Goal: Information Seeking & Learning: Learn about a topic

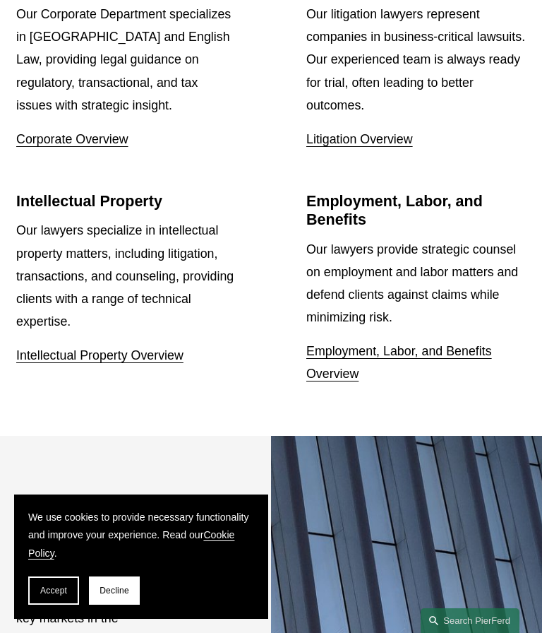
scroll to position [1635, 0]
click at [347, 184] on ul "Corporate Our Corporate Department specializes in US and English Law, providing…" at bounding box center [271, 182] width 542 height 410
click at [337, 147] on link "Litigation Overview" at bounding box center [359, 140] width 107 height 14
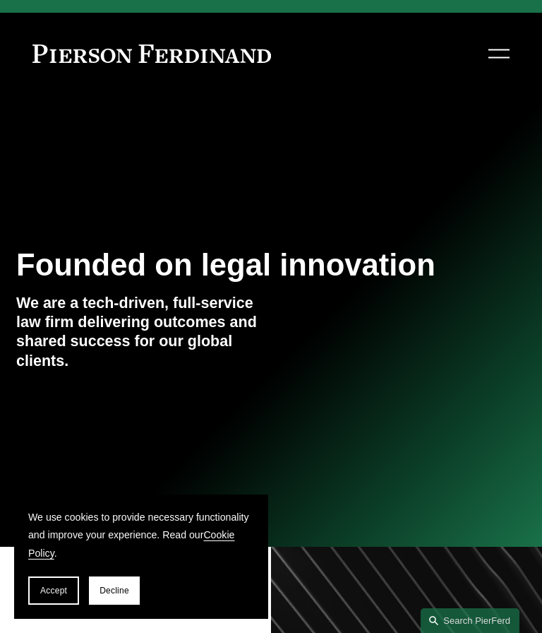
scroll to position [0, 0]
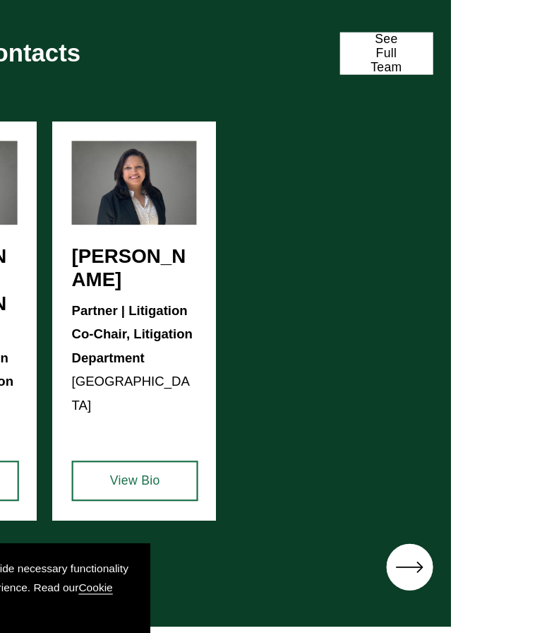
scroll to position [855, 0]
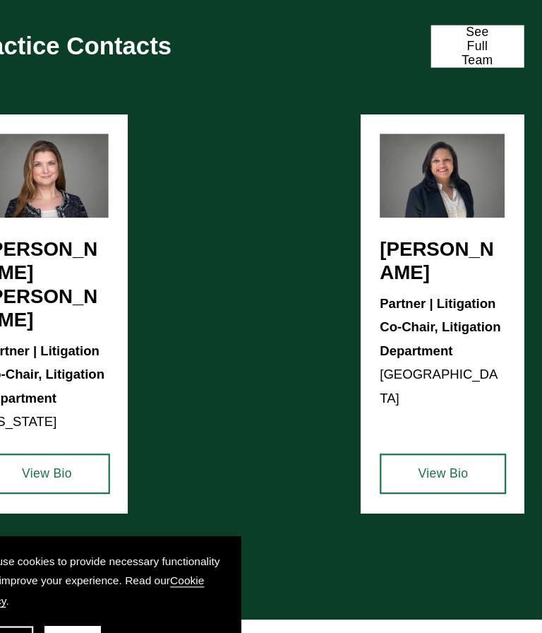
click at [415, 318] on div "Christina H. Bost Seaton Partner | Litigation Co-Chair, Litigation Department N…" at bounding box center [271, 324] width 542 height 427
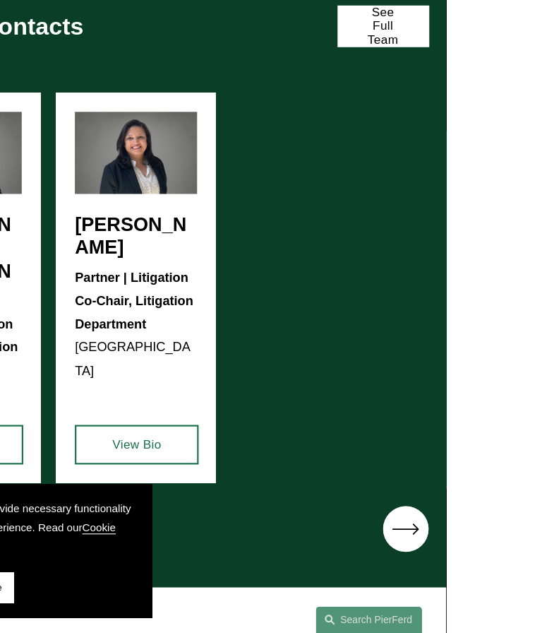
scroll to position [866, 0]
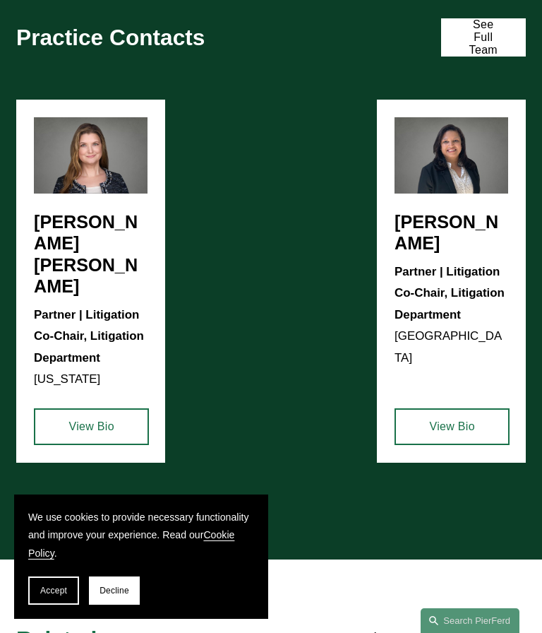
click at [402, 303] on div "Christina H. Bost Seaton Partner | Litigation Co-Chair, Litigation Department N…" at bounding box center [271, 313] width 542 height 427
click at [440, 315] on div "Christina H. Bost Seaton Partner | Litigation Co-Chair, Litigation Department N…" at bounding box center [271, 313] width 542 height 427
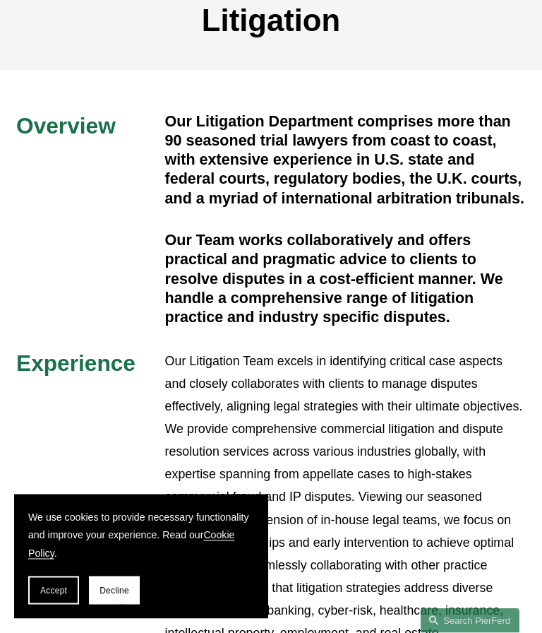
scroll to position [0, 0]
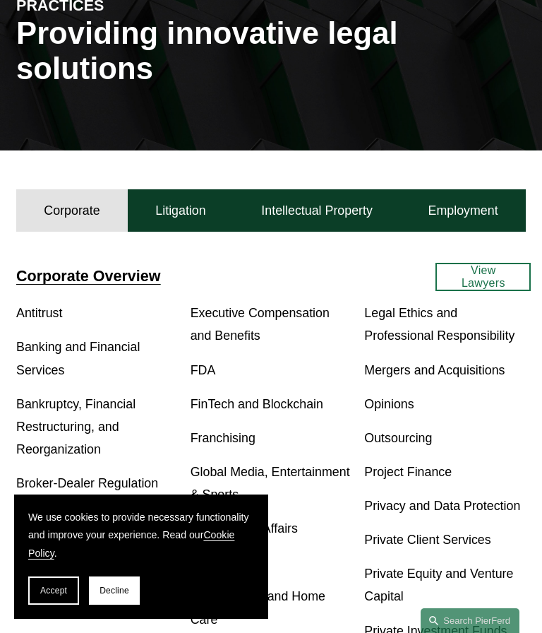
scroll to position [182, 0]
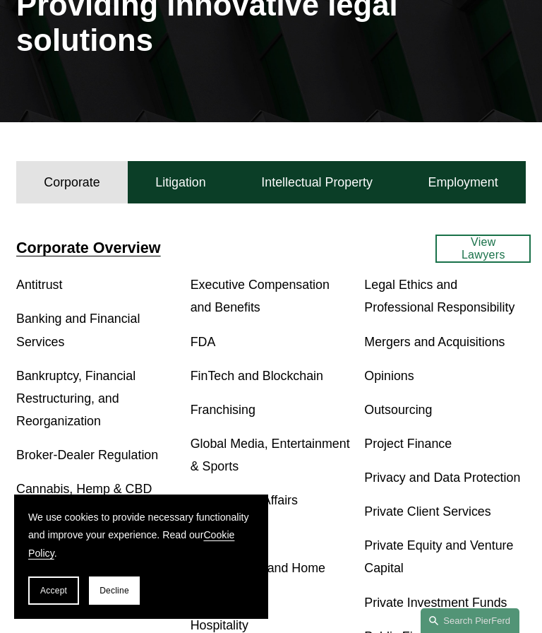
click at [164, 191] on h4 "Litigation" at bounding box center [180, 182] width 50 height 16
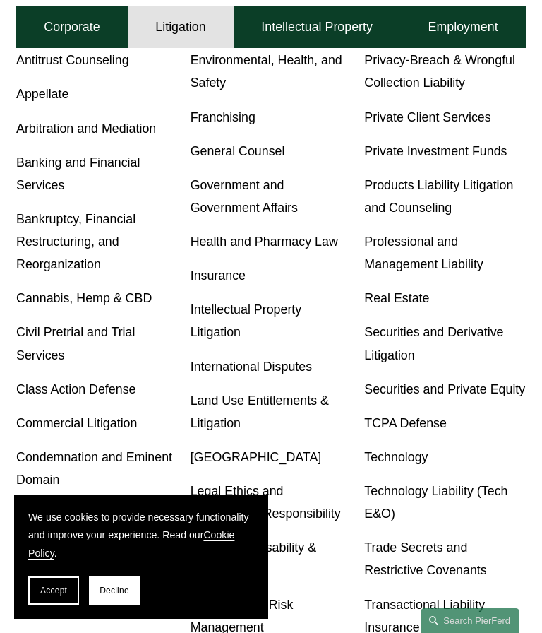
scroll to position [406, 0]
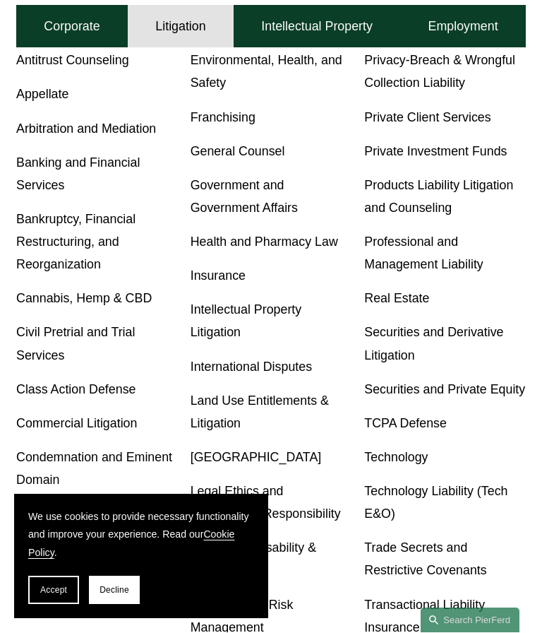
click at [387, 179] on link "Products Liability Litigation and Counseling" at bounding box center [438, 197] width 149 height 37
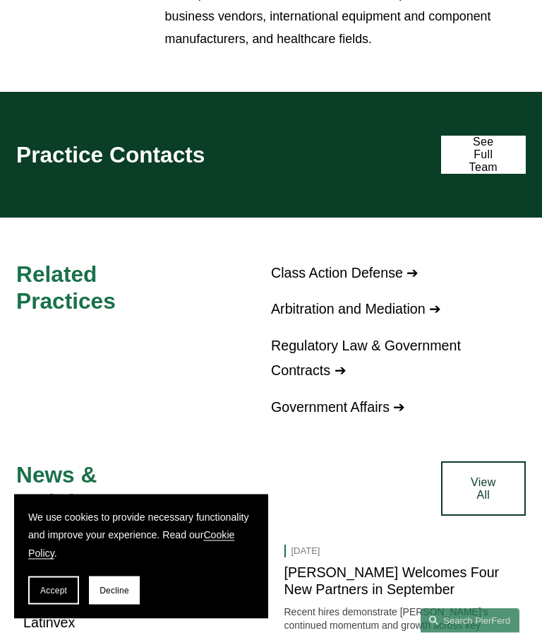
scroll to position [1024, 0]
click at [486, 173] on link "See Full Team" at bounding box center [483, 155] width 85 height 38
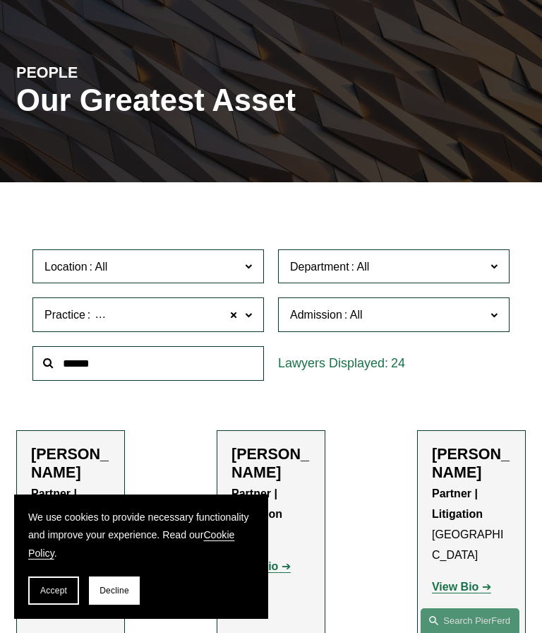
scroll to position [97, 0]
